Goal: Task Accomplishment & Management: Use online tool/utility

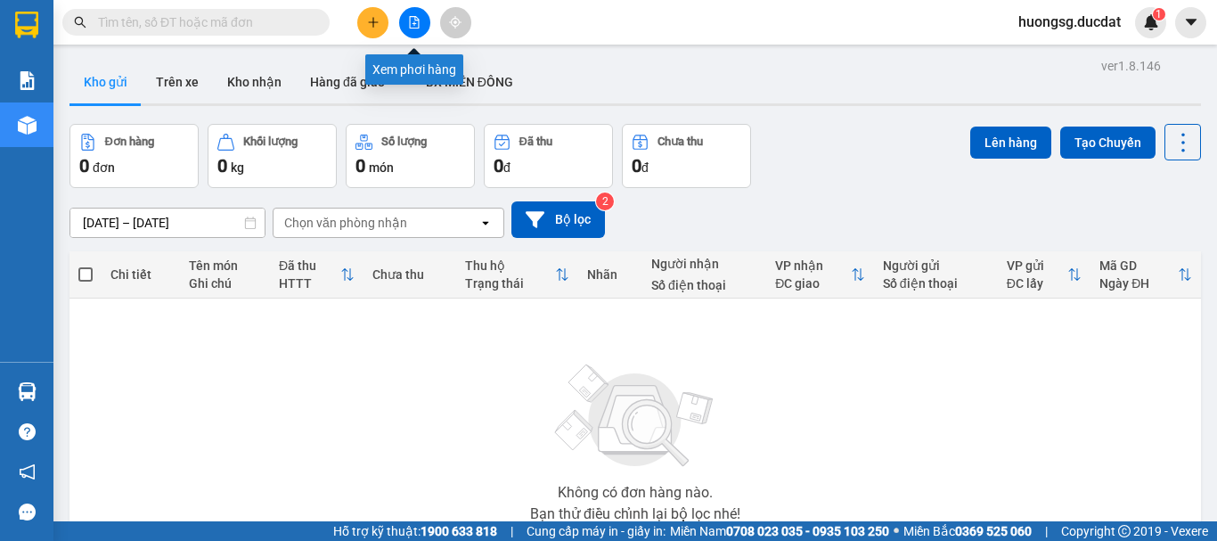
click at [417, 25] on icon "file-add" at bounding box center [414, 22] width 12 height 12
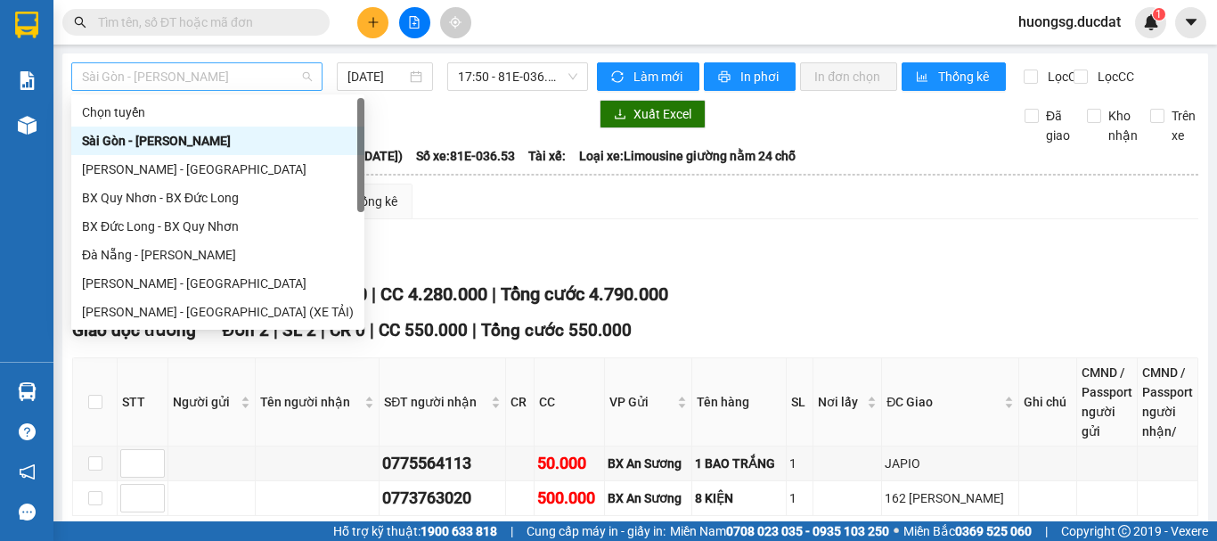
click at [223, 74] on span "Sài Gòn - Gia Lai" at bounding box center [197, 76] width 230 height 27
click at [168, 309] on div "Gia Lai - Sài Gòn (XE TẢI)" at bounding box center [218, 312] width 272 height 20
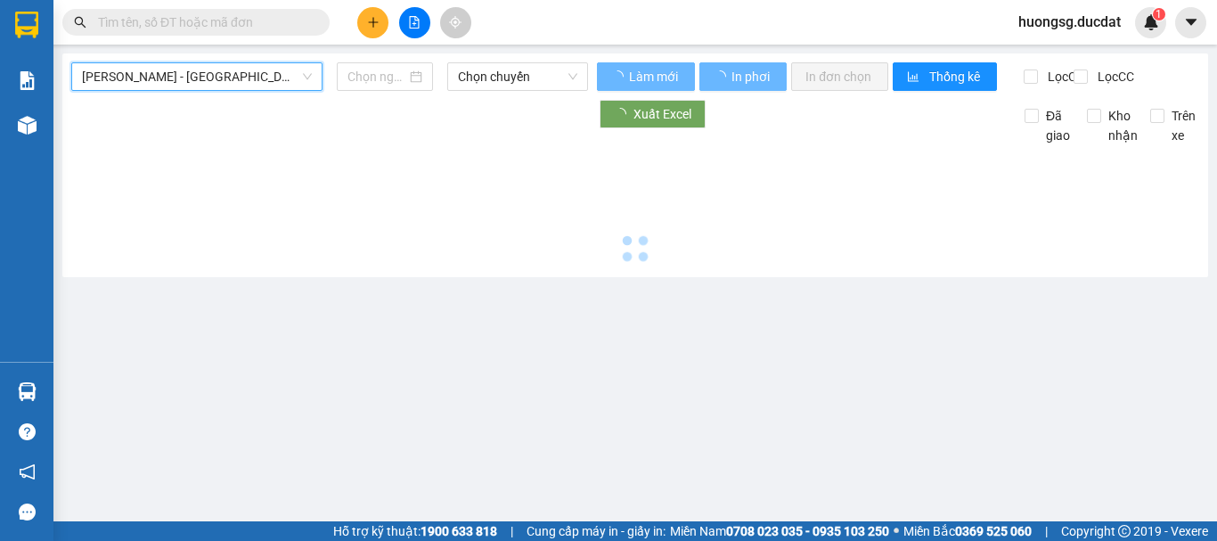
type input "13/10/2025"
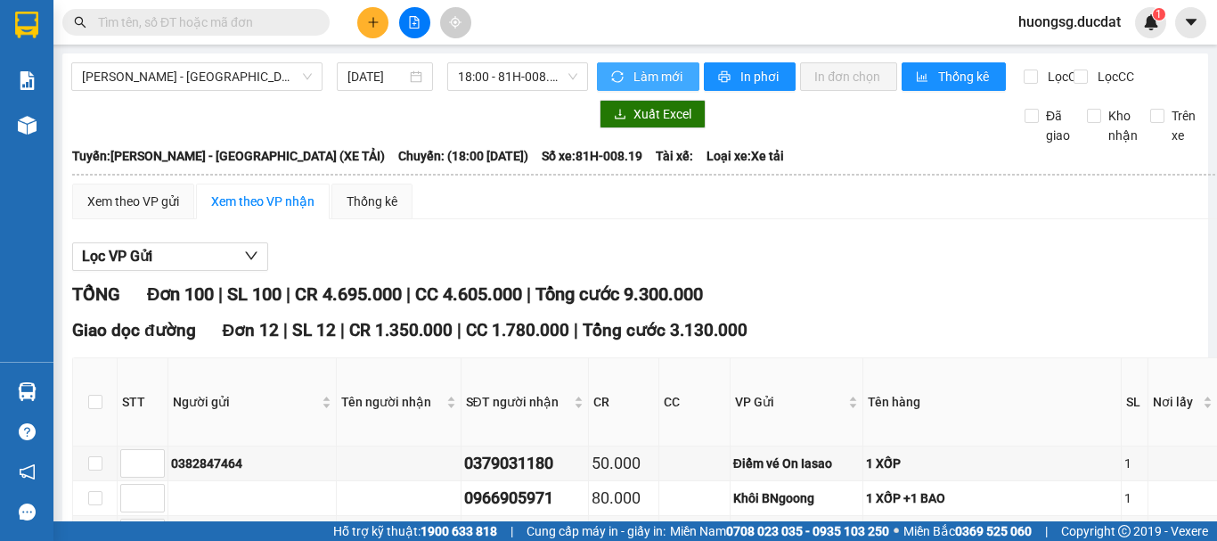
click at [644, 79] on span "Làm mới" at bounding box center [659, 77] width 52 height 20
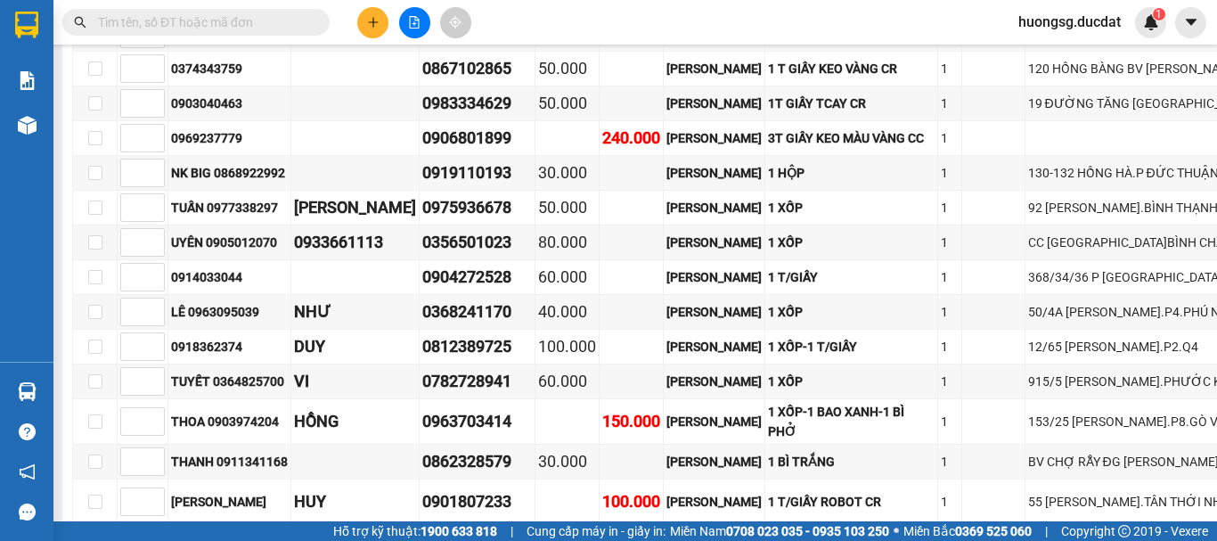
scroll to position [4218, 0]
